Goal: Use online tool/utility

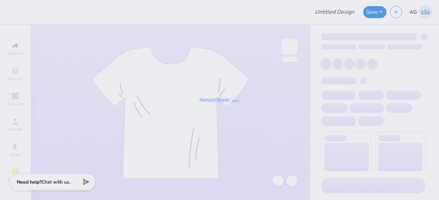
type input "GB White"
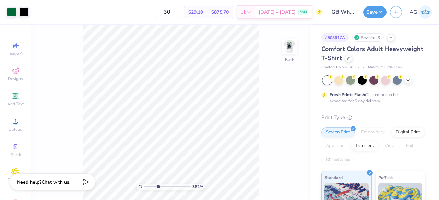
click at [158, 185] on input "range" at bounding box center [167, 187] width 46 height 6
type input "1"
click at [145, 185] on input "range" at bounding box center [167, 187] width 46 height 6
click at [292, 49] on img at bounding box center [288, 46] width 27 height 27
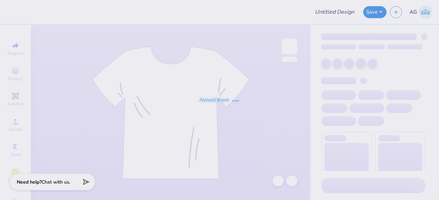
type input "GB White"
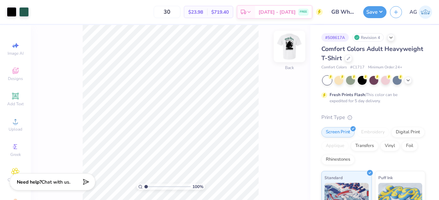
click at [289, 53] on img at bounding box center [288, 46] width 27 height 27
